Goal: Information Seeking & Learning: Learn about a topic

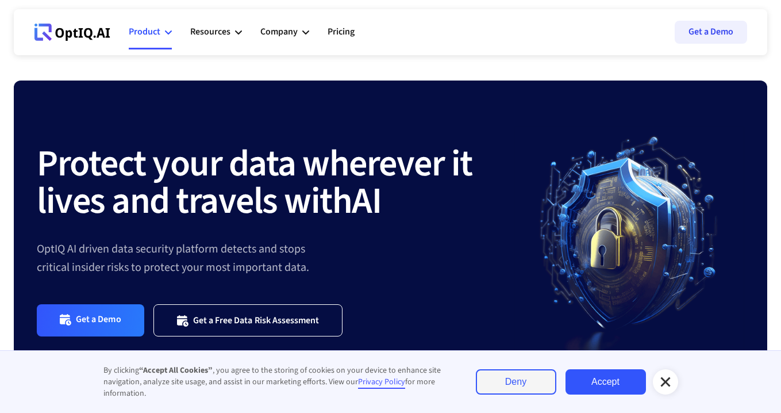
click at [150, 33] on div "Product" at bounding box center [145, 32] width 32 height 16
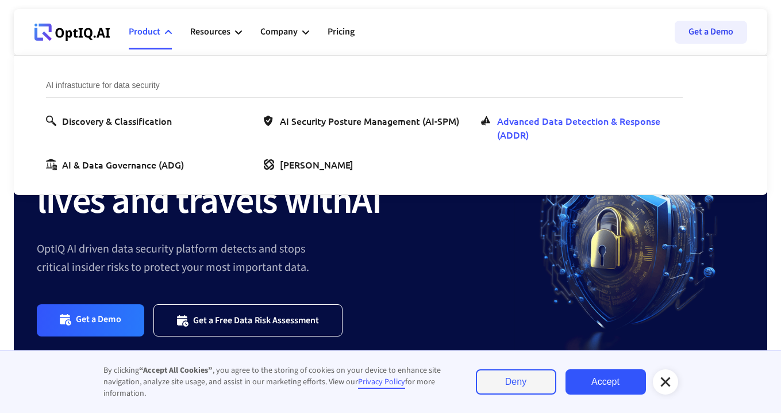
click at [521, 120] on div "Advanced Data Detection & Response (ADDR)" at bounding box center [587, 128] width 181 height 28
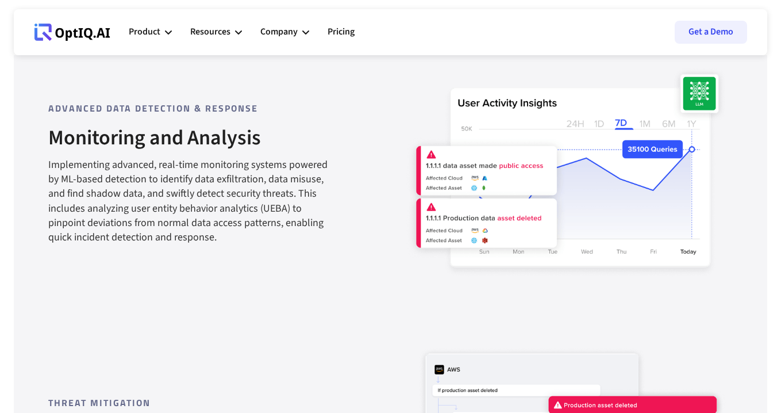
scroll to position [1009, 0]
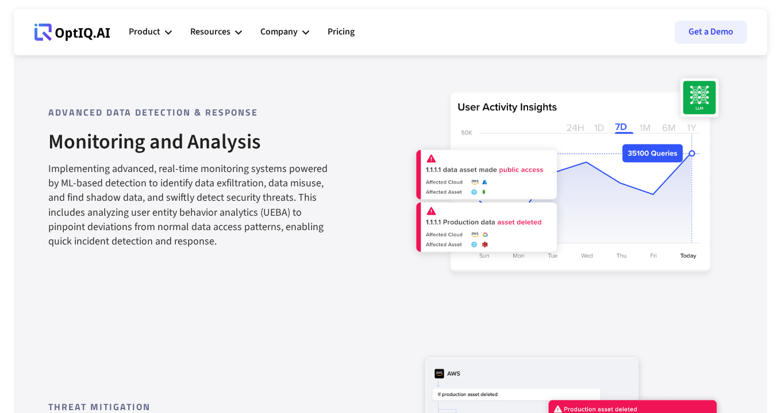
click at [529, 163] on img at bounding box center [566, 176] width 321 height 210
click at [271, 34] on div "Company" at bounding box center [278, 32] width 37 height 16
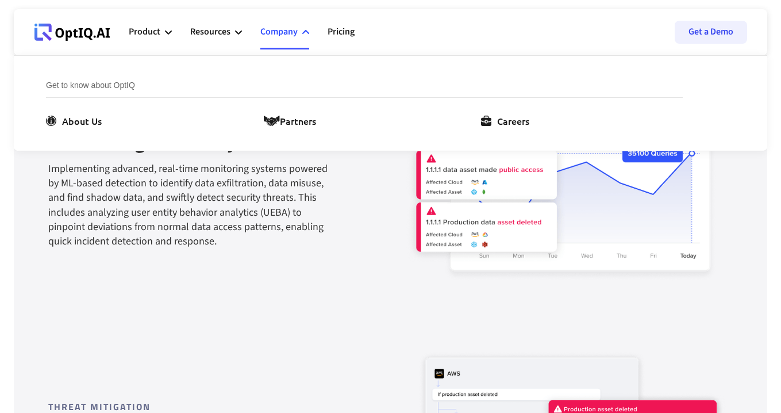
click at [271, 34] on div "Company" at bounding box center [278, 32] width 37 height 16
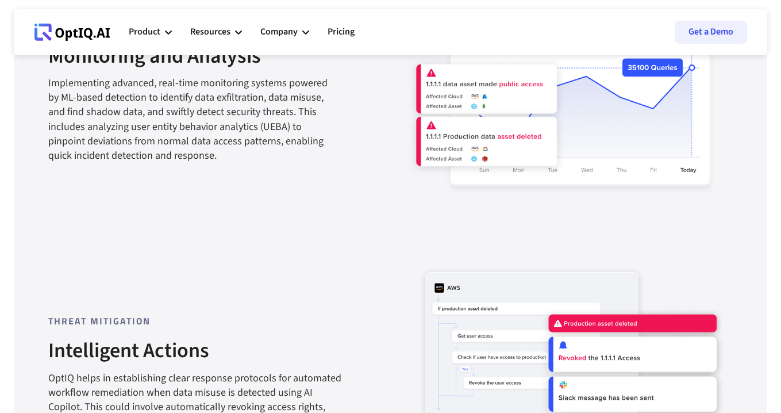
scroll to position [1093, 0]
